Goal: Task Accomplishment & Management: Use online tool/utility

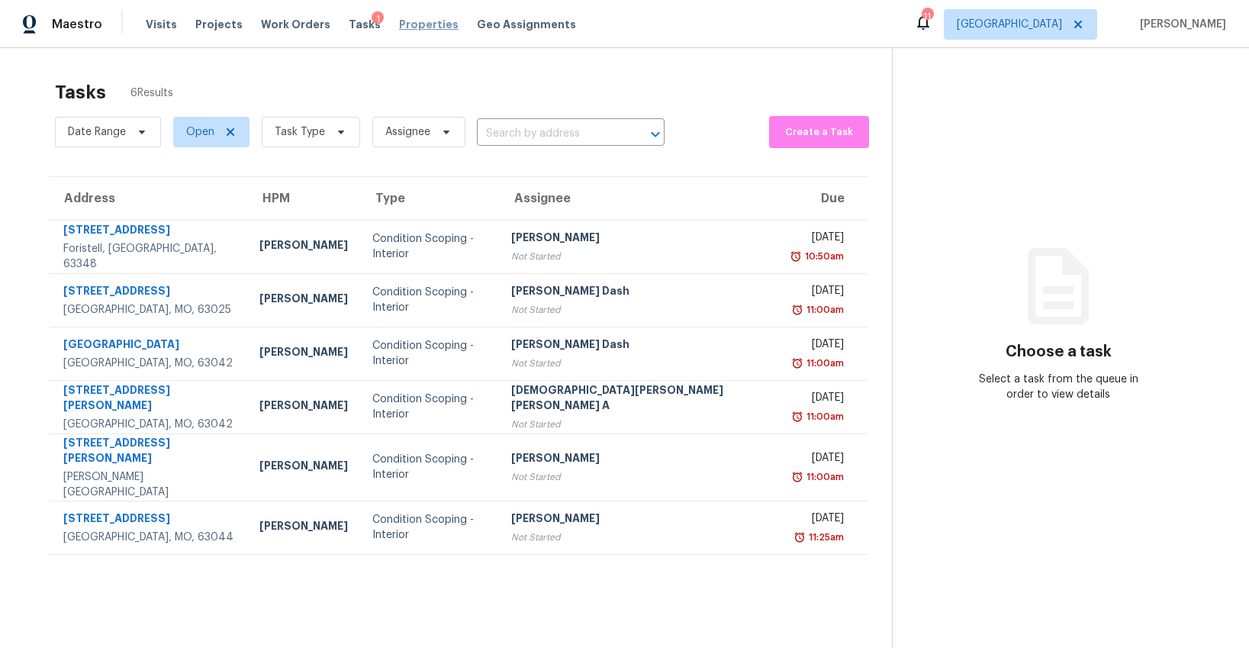
click at [399, 28] on span "Properties" at bounding box center [429, 24] width 60 height 15
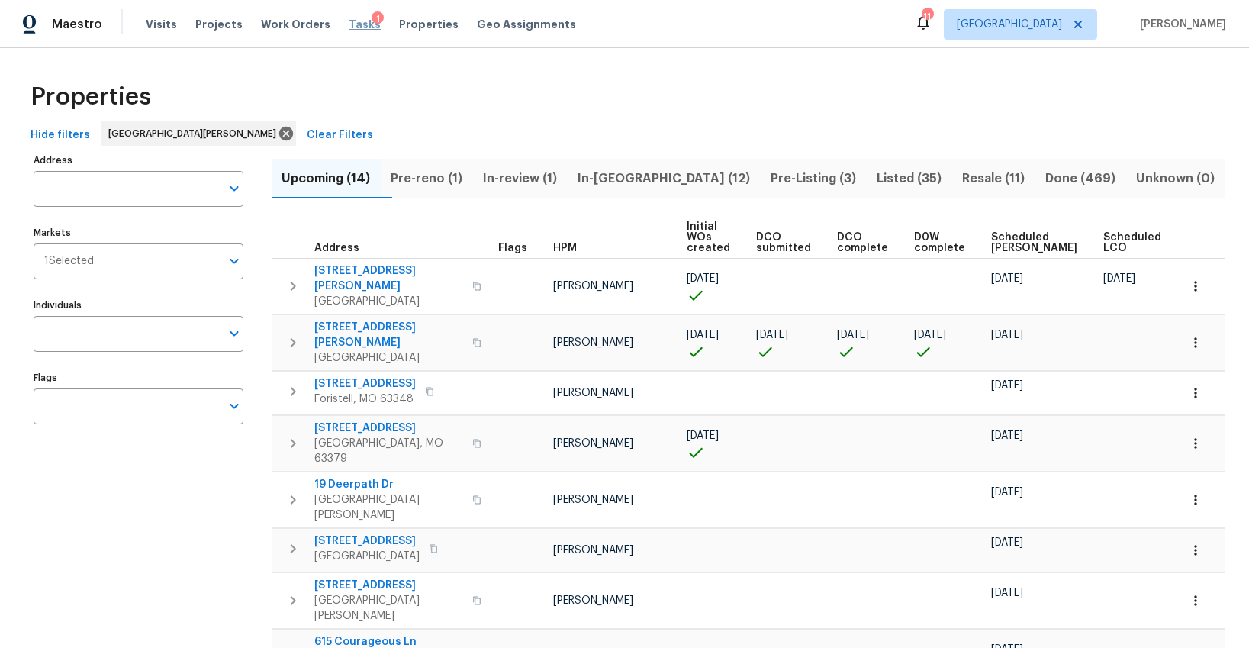
click at [353, 24] on span "Tasks" at bounding box center [365, 24] width 32 height 11
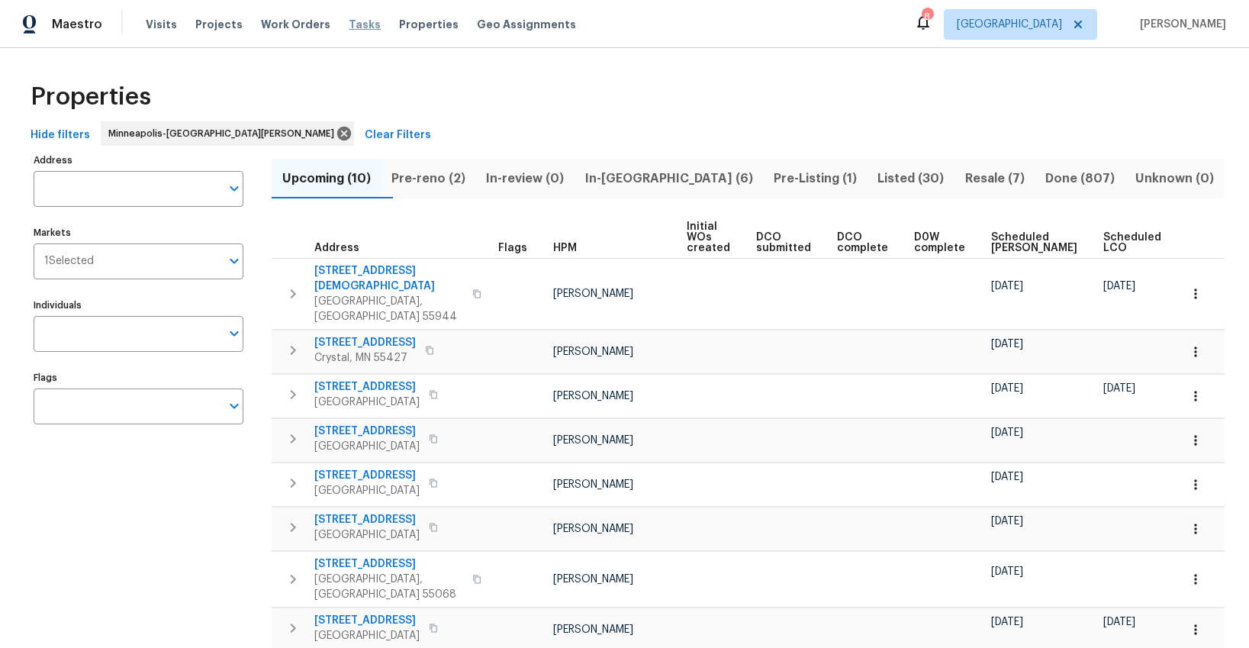
click at [353, 23] on span "Tasks" at bounding box center [365, 24] width 32 height 11
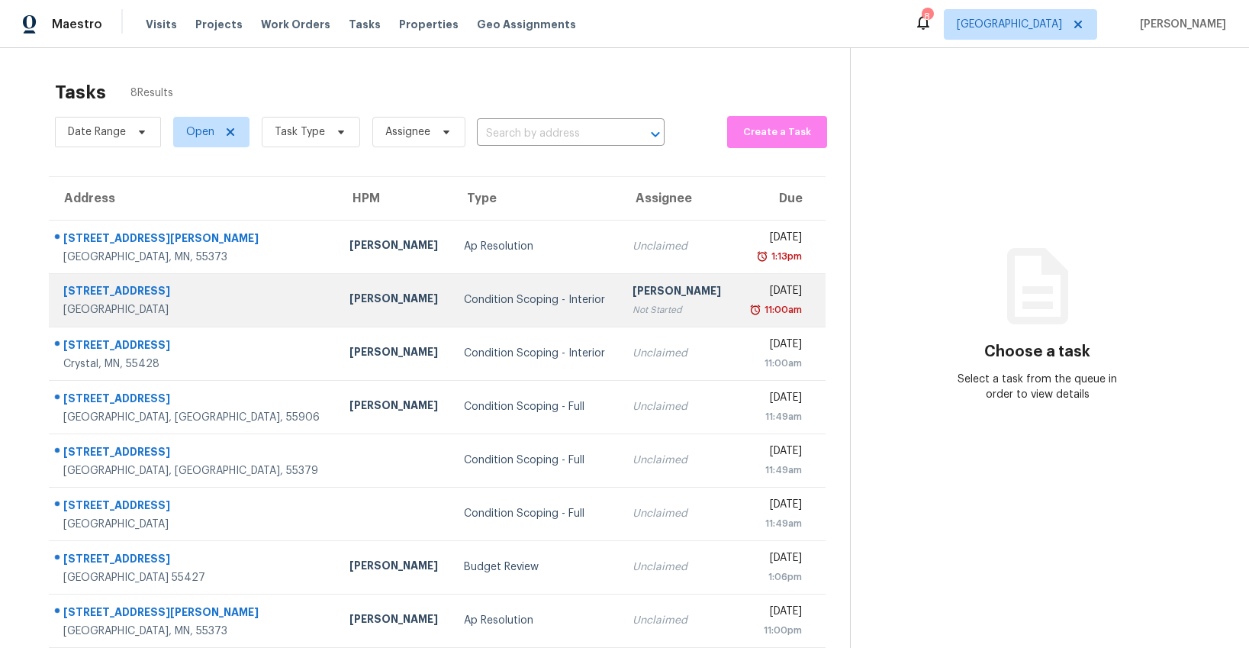
scroll to position [48, 0]
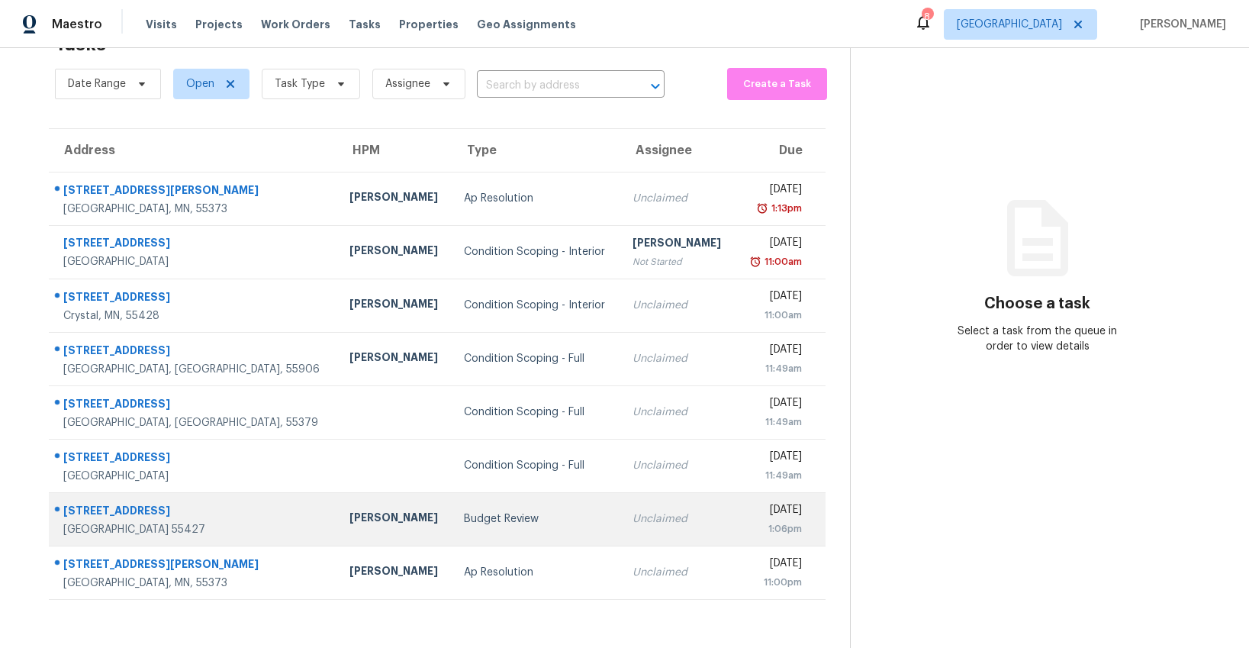
click at [452, 534] on td "Budget Review" at bounding box center [536, 518] width 169 height 53
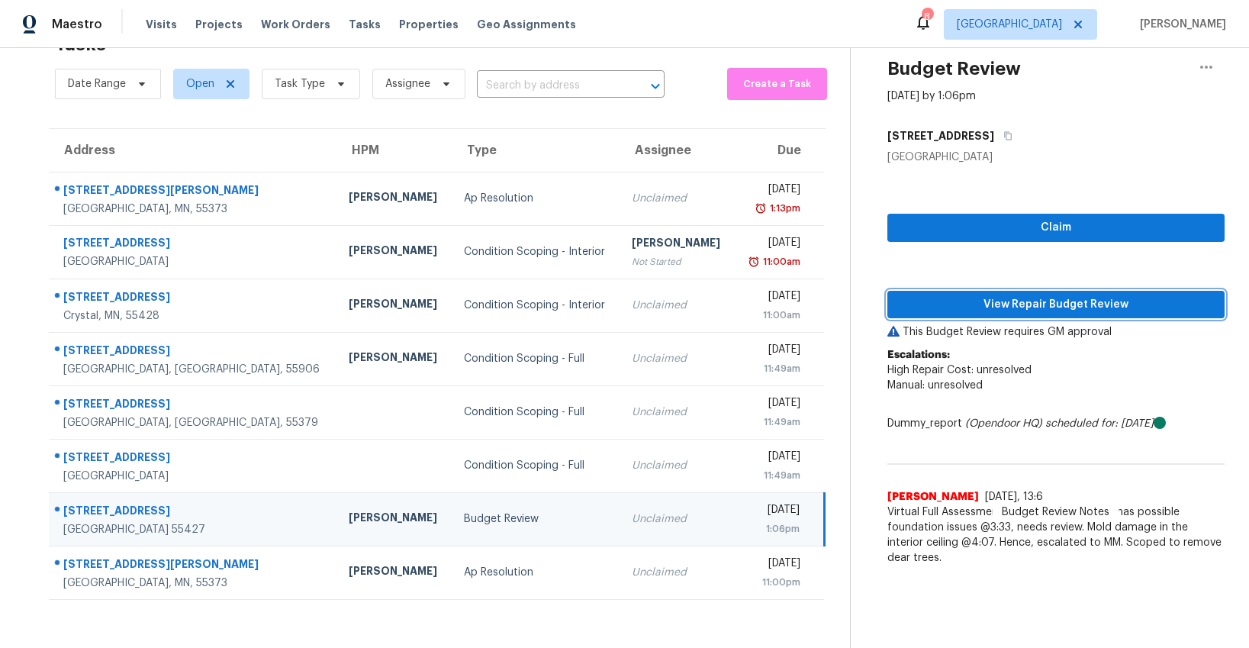
click at [1066, 302] on span "View Repair Budget Review" at bounding box center [1056, 304] width 313 height 19
